Goal: Information Seeking & Learning: Stay updated

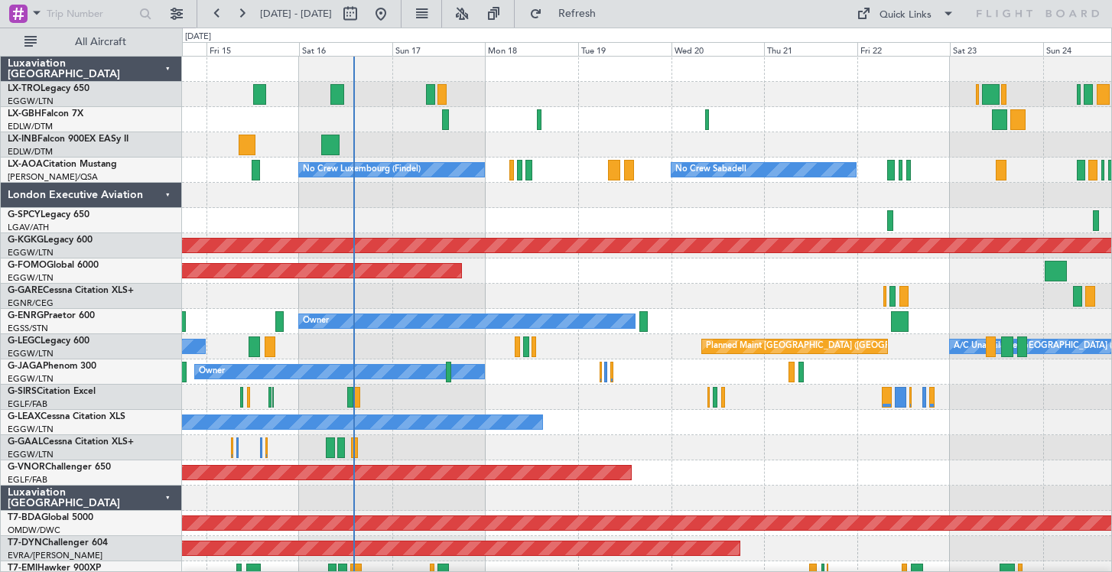
click at [569, 203] on div at bounding box center [646, 195] width 929 height 25
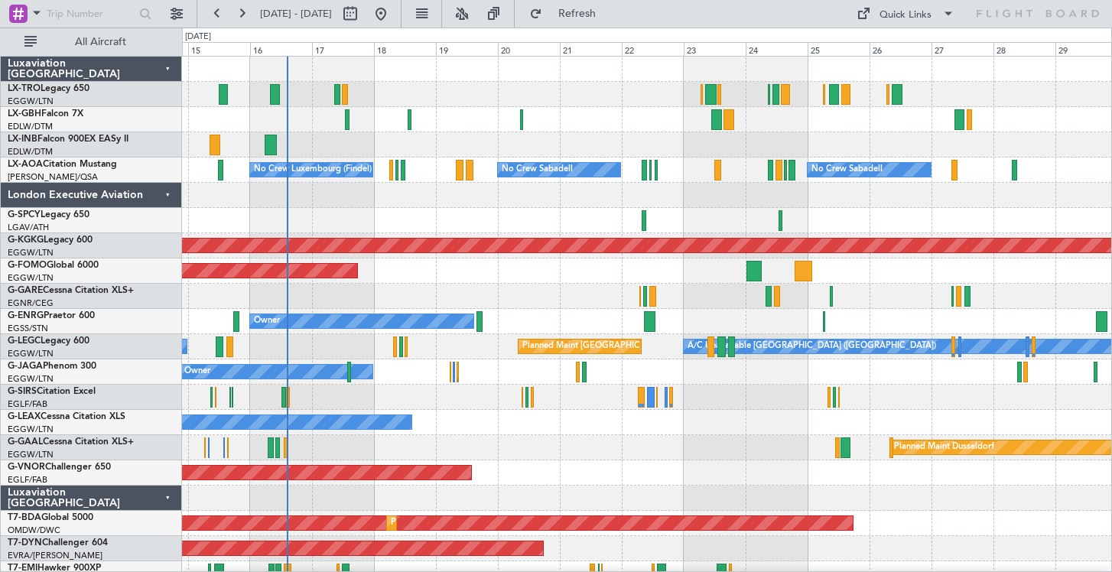
click at [753, 128] on div "Planned Maint Nice ([GEOGRAPHIC_DATA])" at bounding box center [646, 119] width 929 height 25
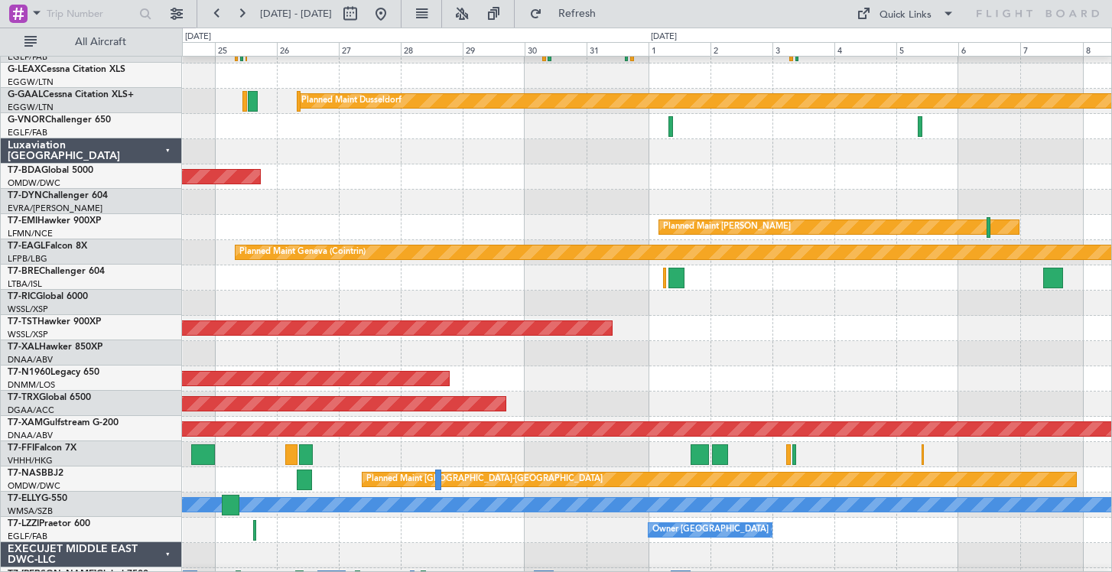
scroll to position [346, 0]
click at [307, 201] on div "Planned Maint [GEOGRAPHIC_DATA]-[GEOGRAPHIC_DATA]" at bounding box center [646, 202] width 929 height 25
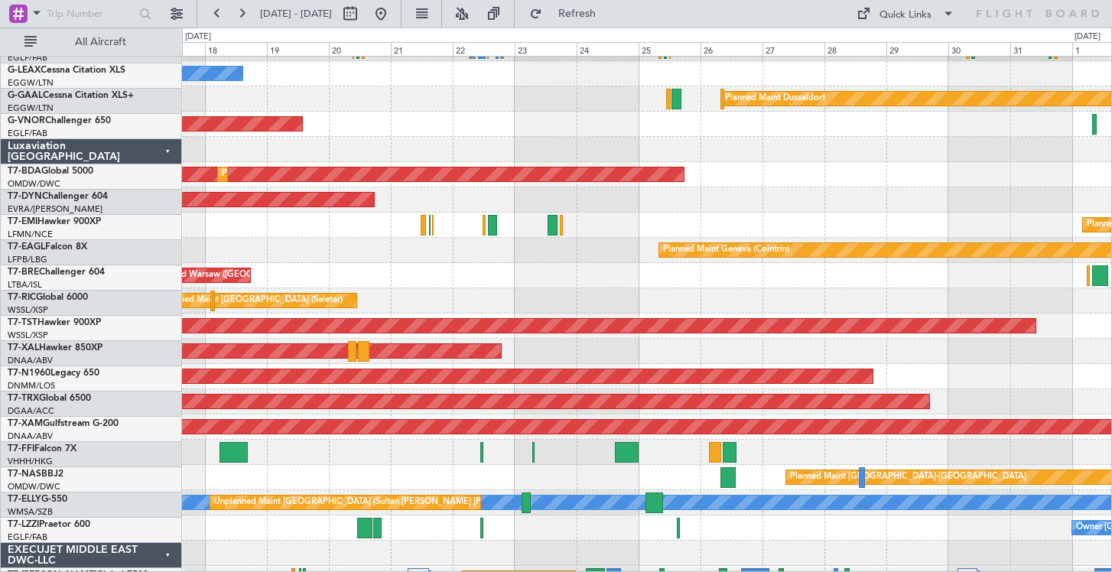
scroll to position [363, 0]
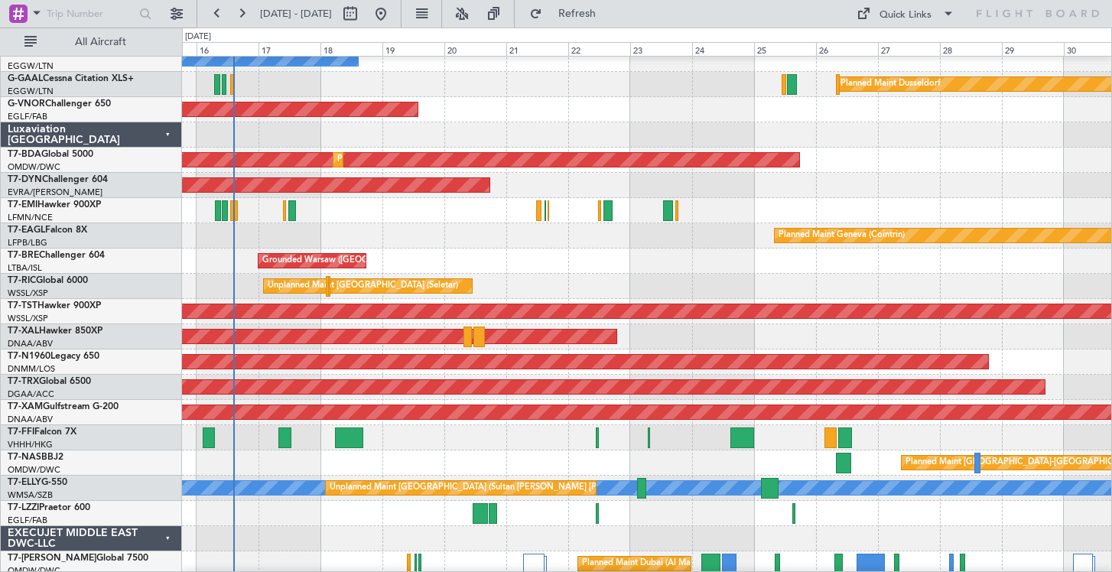
click at [969, 274] on div "Unplanned Maint [GEOGRAPHIC_DATA] (Seletar)" at bounding box center [646, 286] width 929 height 25
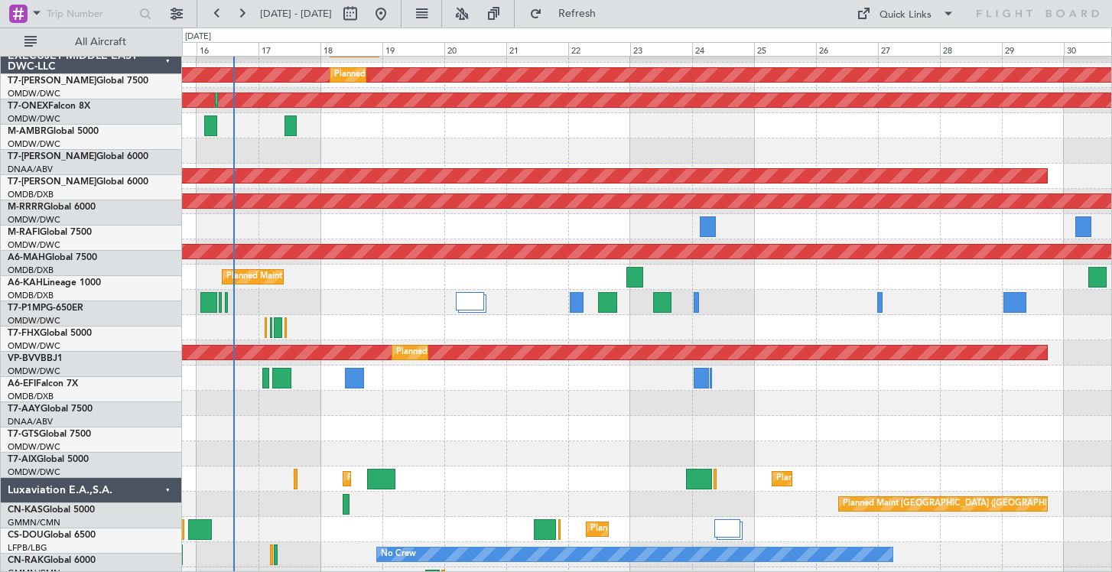
scroll to position [903, 0]
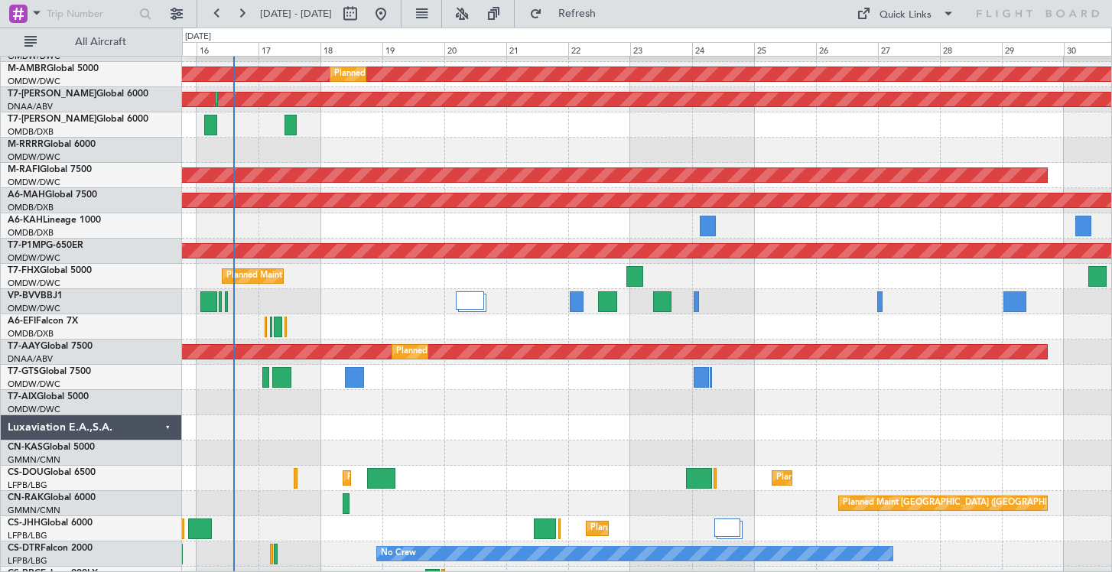
click at [453, 295] on div "Planned Maint Dubai (Al Maktoum Intl)" at bounding box center [646, 301] width 929 height 25
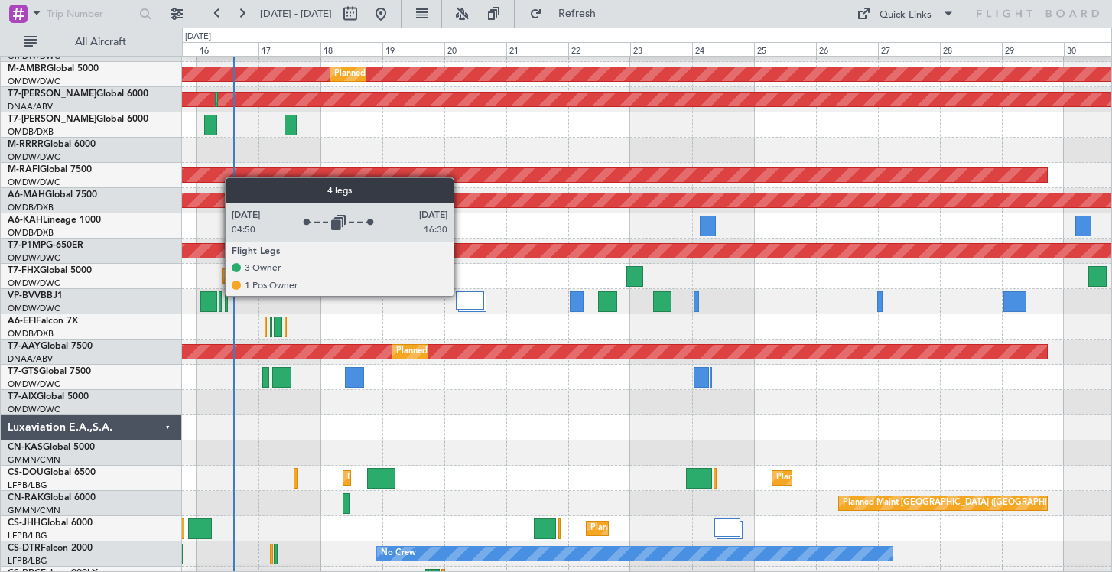
click at [460, 295] on div at bounding box center [470, 300] width 28 height 18
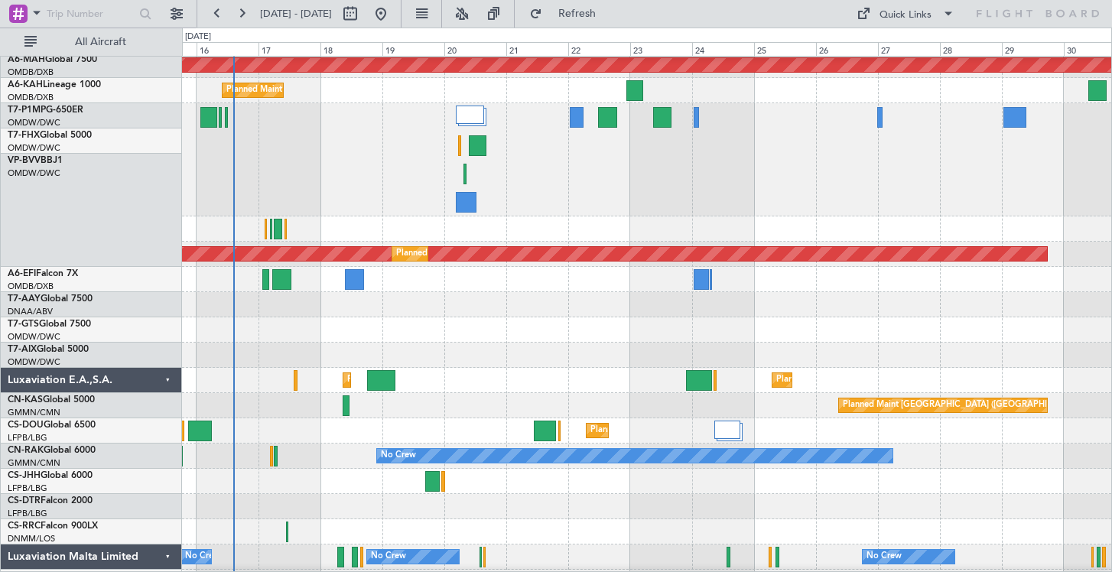
scroll to position [1162, 0]
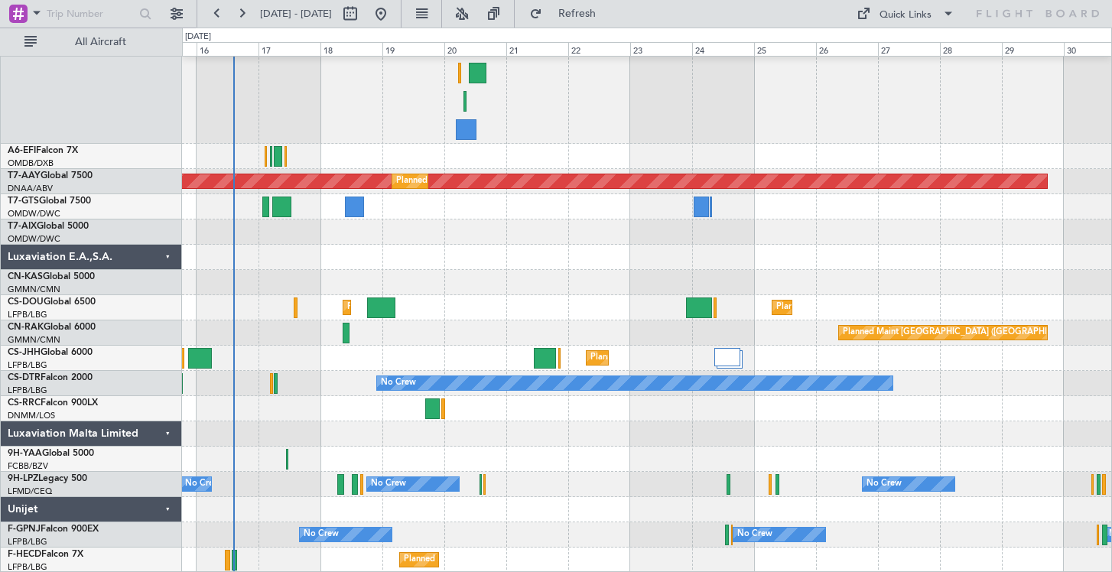
click at [171, 512] on div "Unijet" at bounding box center [91, 509] width 181 height 25
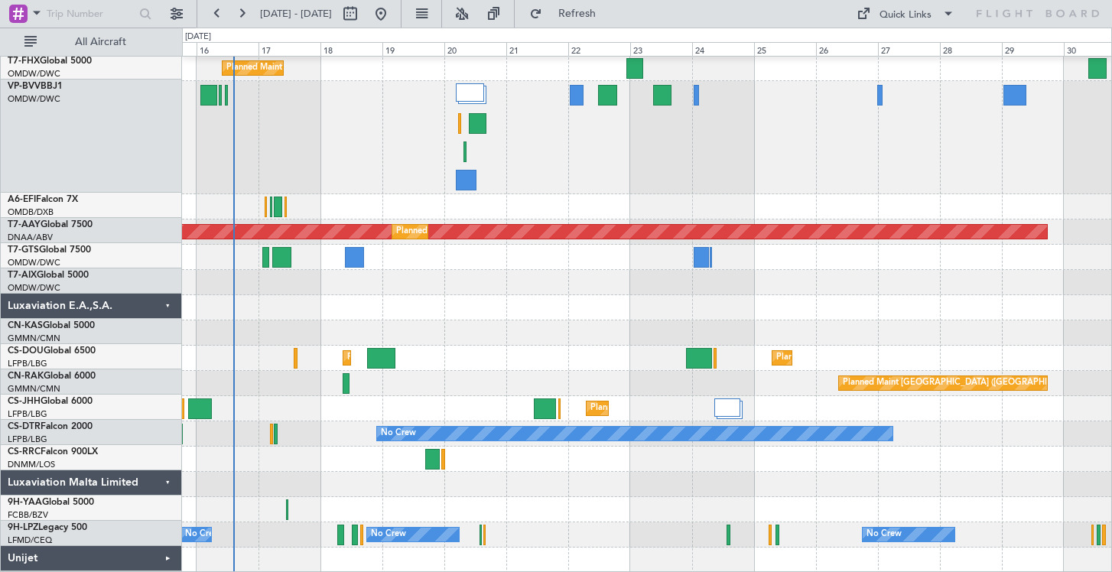
scroll to position [1111, 0]
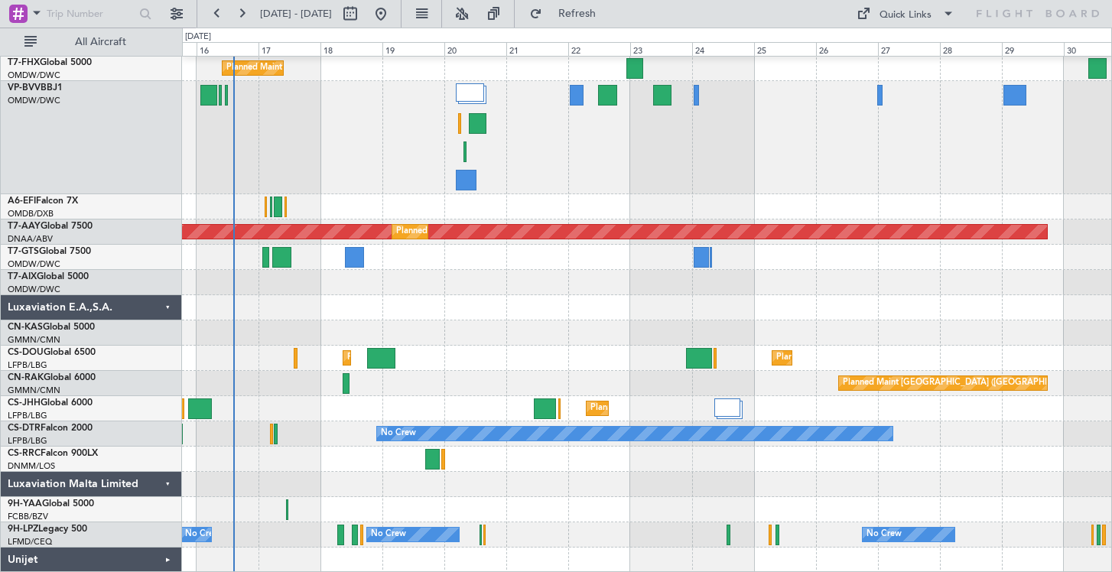
click at [158, 482] on div "Luxaviation Malta Limited" at bounding box center [91, 484] width 181 height 25
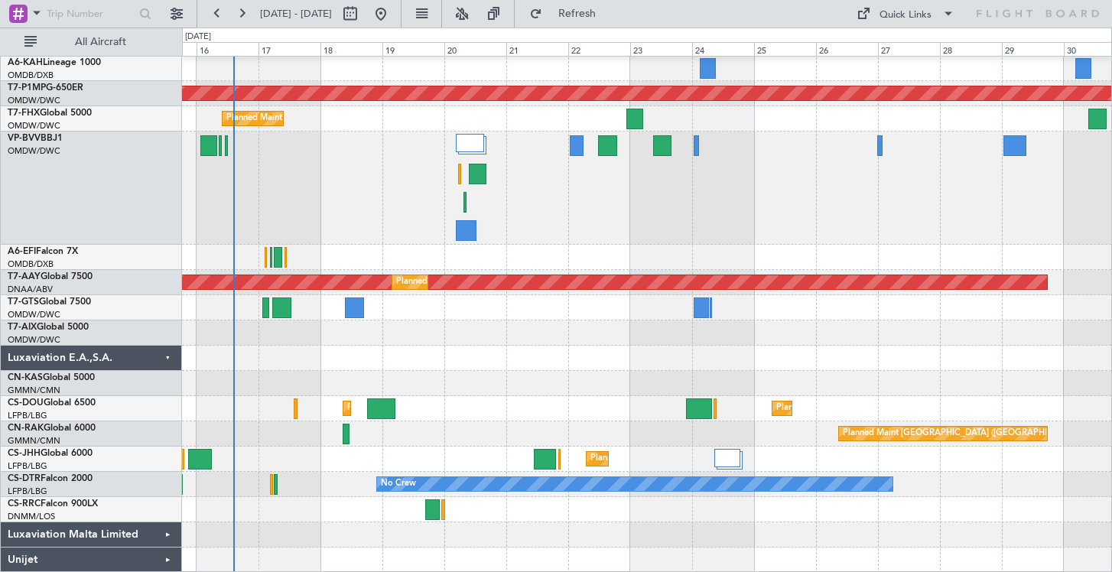
click at [165, 359] on div "Luxaviation E.A.,S.A." at bounding box center [91, 358] width 181 height 25
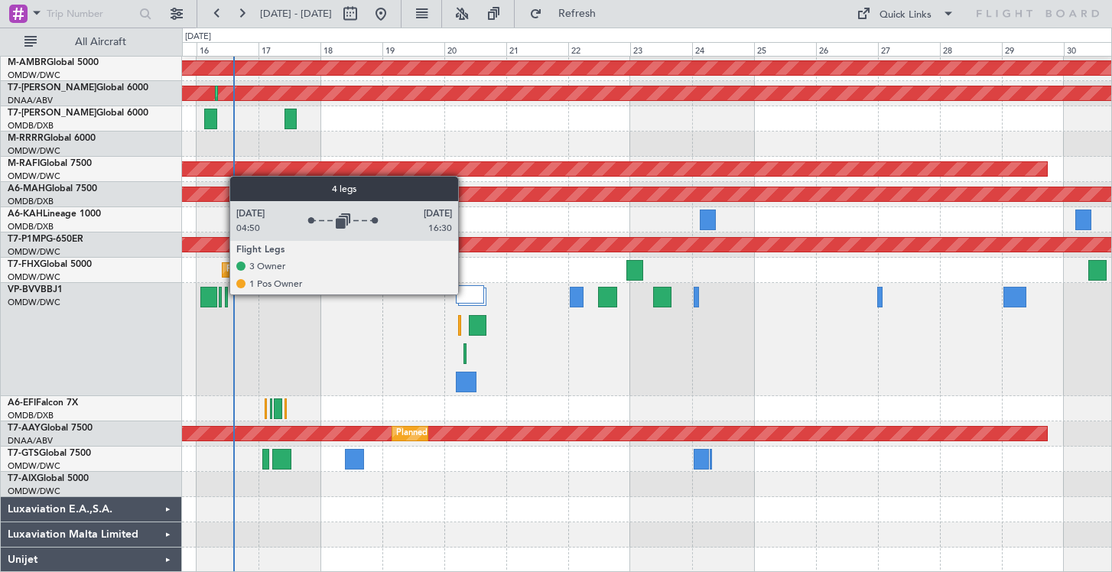
click at [466, 293] on div at bounding box center [470, 294] width 28 height 18
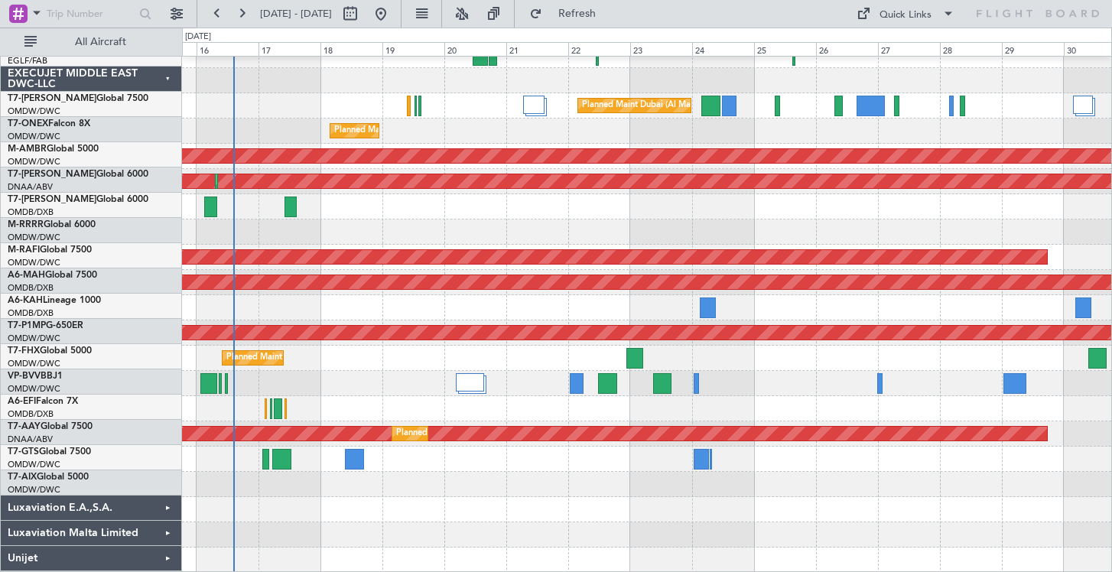
scroll to position [821, 0]
click at [907, 320] on div "Unplanned Maint Budapest ([PERSON_NAME] Intl)" at bounding box center [646, 307] width 929 height 25
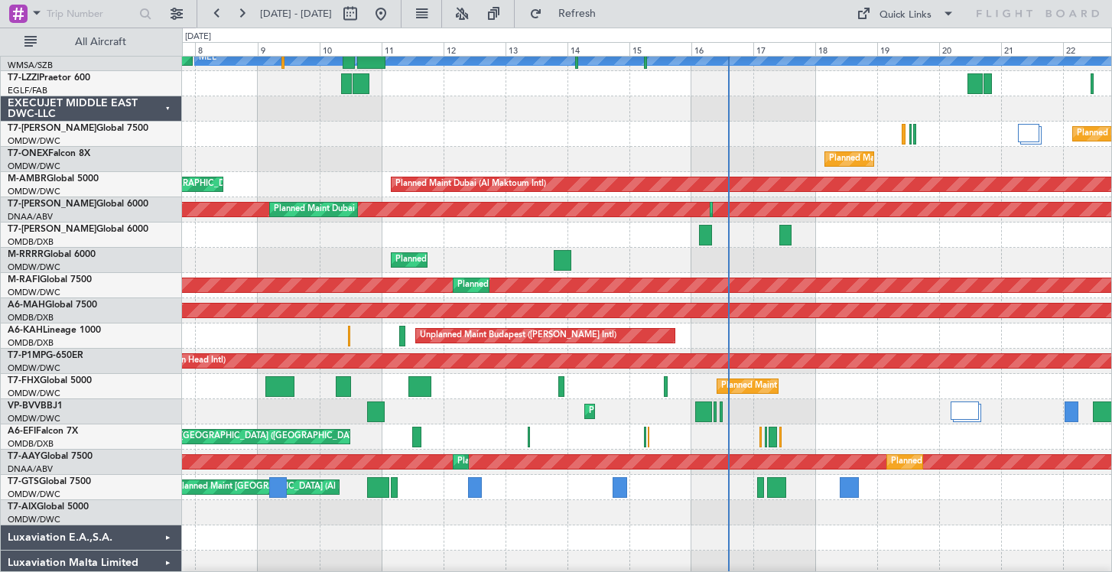
click at [170, 109] on div "EXECUJET MIDDLE EAST DWC-LLC" at bounding box center [91, 108] width 181 height 25
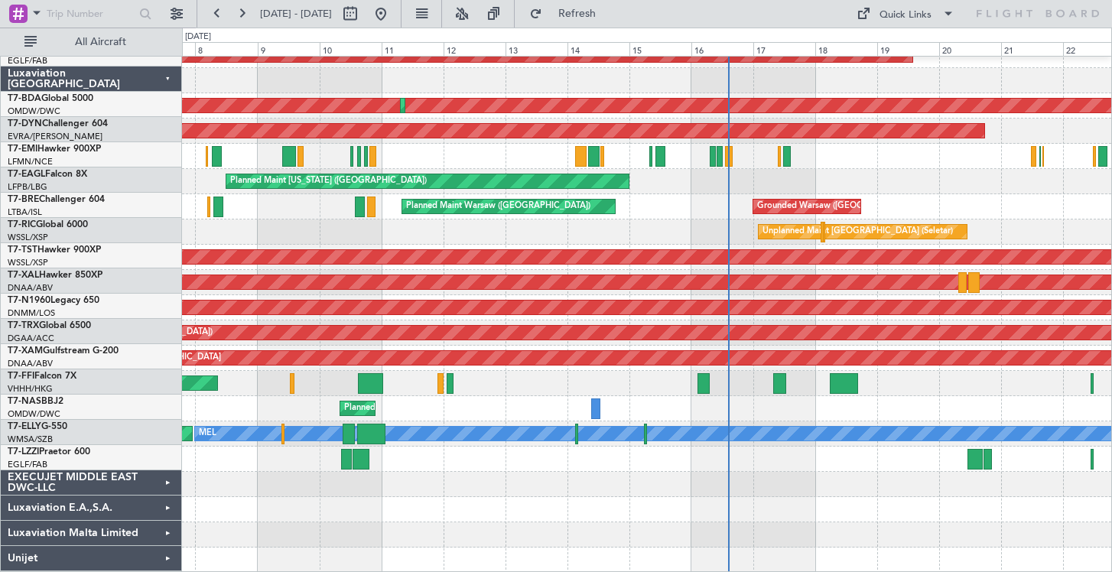
scroll to position [418, 0]
click at [170, 476] on div "EXECUJET MIDDLE EAST DWC-LLC" at bounding box center [91, 484] width 181 height 25
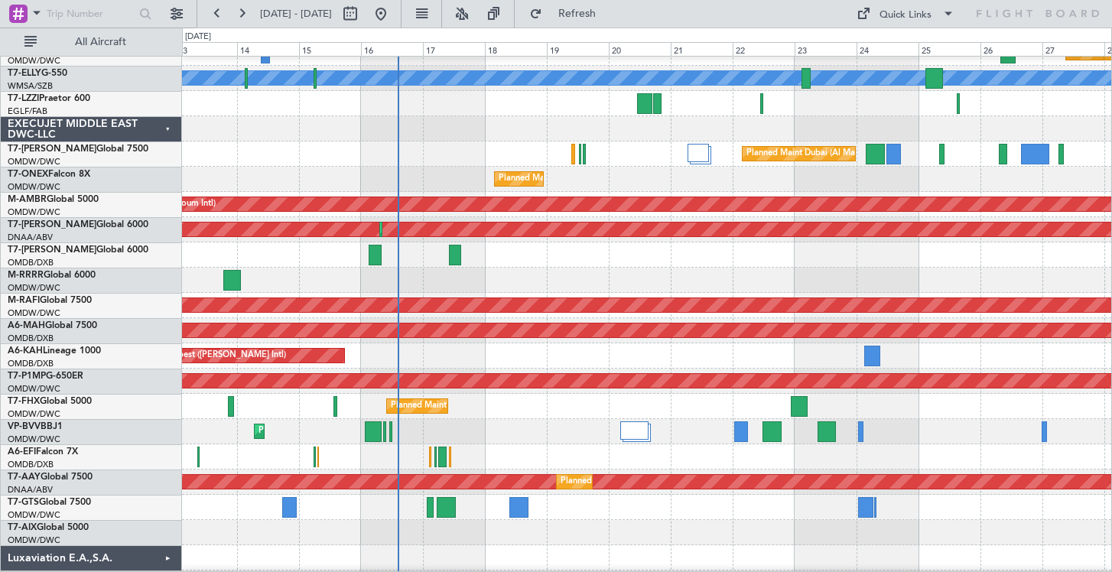
scroll to position [773, 0]
click at [540, 411] on div "Planned Maint [GEOGRAPHIC_DATA] ([GEOGRAPHIC_DATA][PERSON_NAME])" at bounding box center [646, 406] width 929 height 25
click at [173, 124] on div "EXECUJET MIDDLE EAST DWC-LLC" at bounding box center [91, 128] width 181 height 25
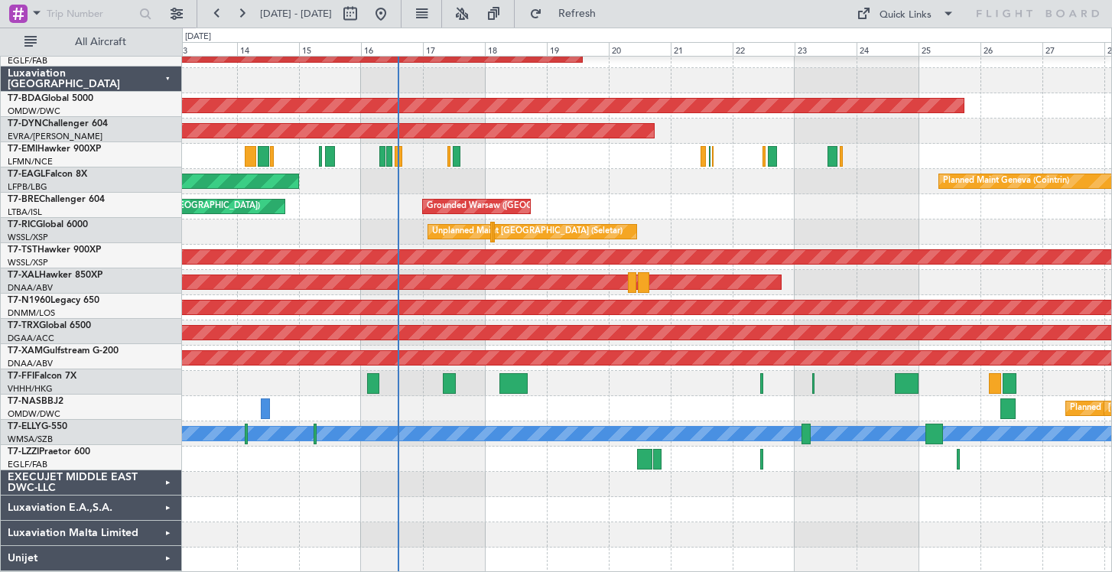
scroll to position [418, 0]
click at [162, 86] on div "Luxaviation [GEOGRAPHIC_DATA]" at bounding box center [91, 80] width 181 height 25
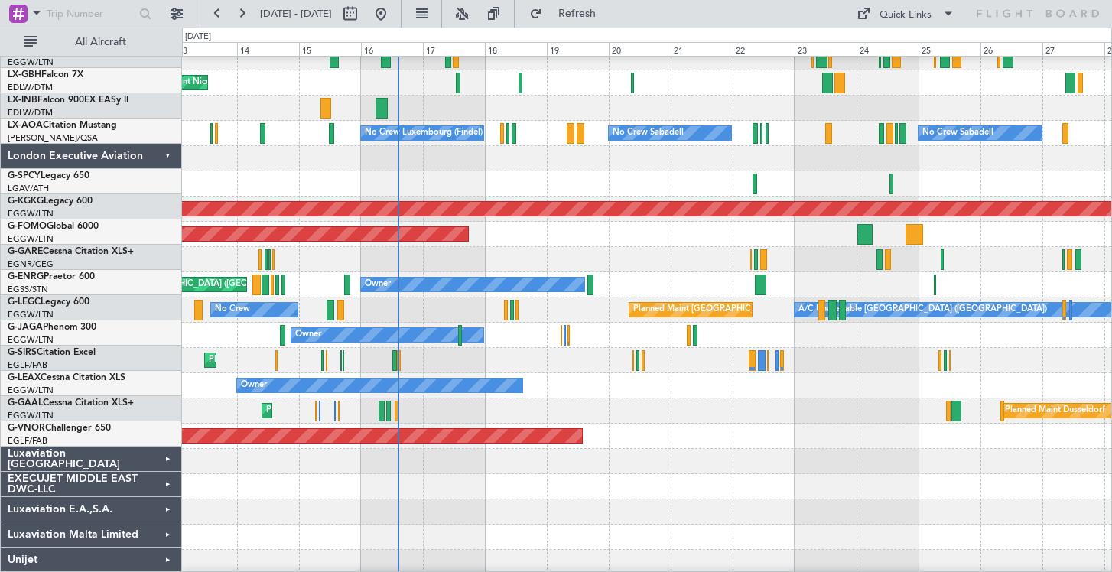
scroll to position [0, 0]
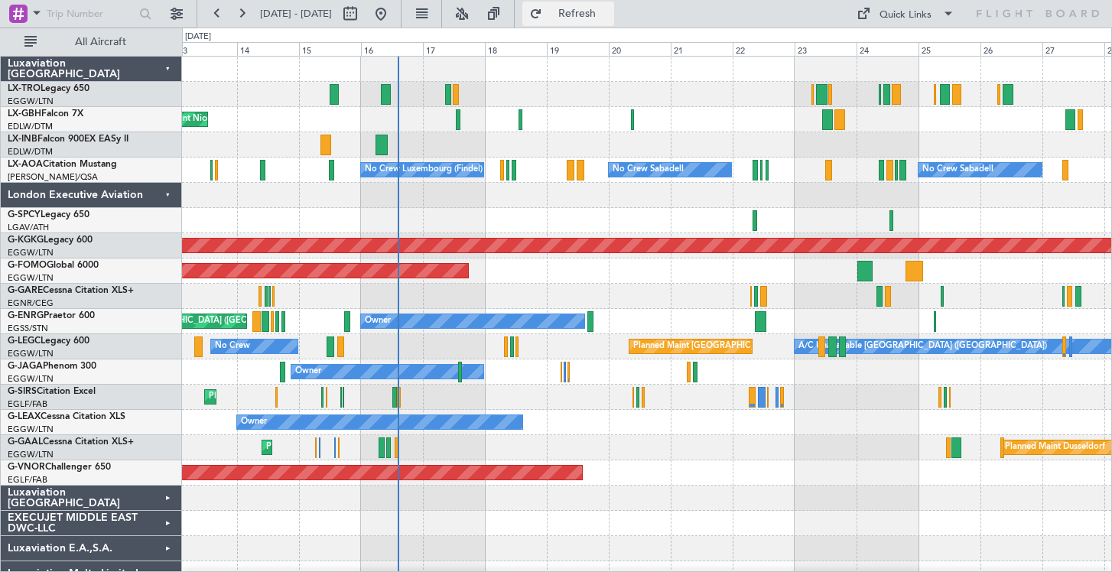
click at [586, 9] on button "Refresh" at bounding box center [568, 14] width 92 height 24
